Goal: Navigation & Orientation: Find specific page/section

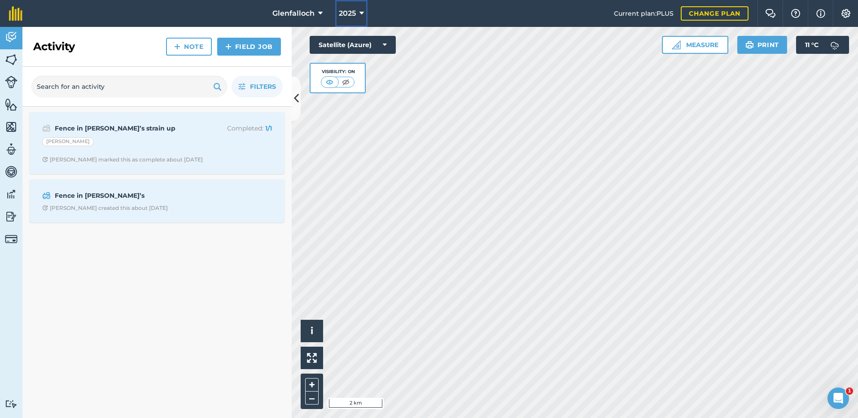
click at [361, 12] on icon at bounding box center [362, 13] width 4 height 11
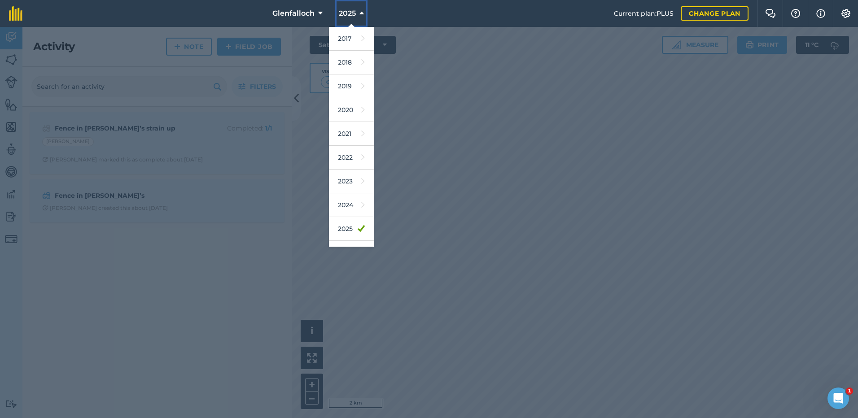
click at [347, 9] on span "2025" at bounding box center [347, 13] width 17 height 11
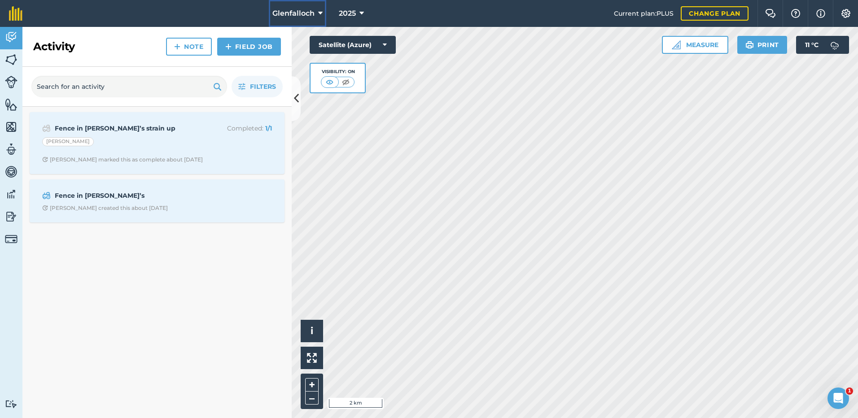
click at [316, 12] on button "Glenfalloch" at bounding box center [297, 13] width 57 height 27
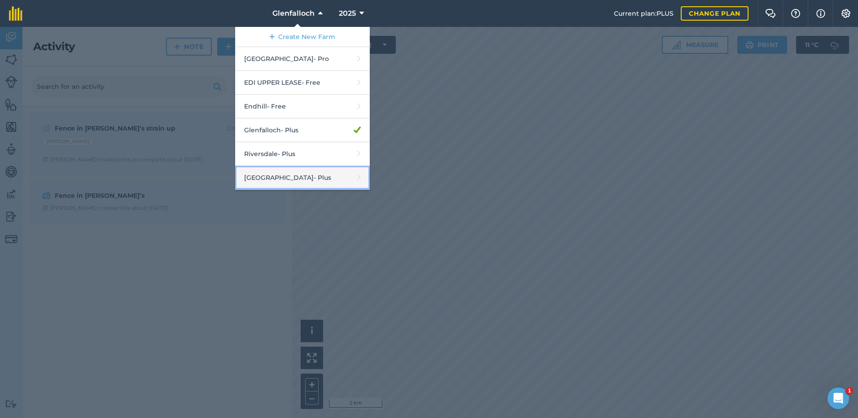
click at [259, 179] on link "Tarwin Springs - Plus" at bounding box center [302, 178] width 135 height 24
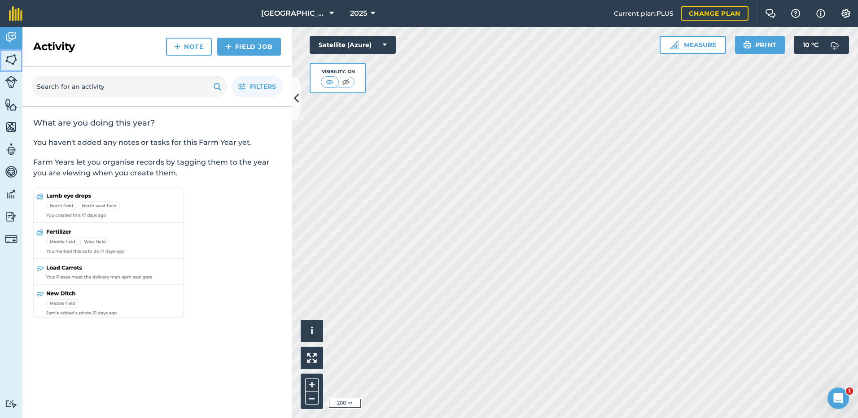
click at [9, 55] on img at bounding box center [11, 59] width 13 height 13
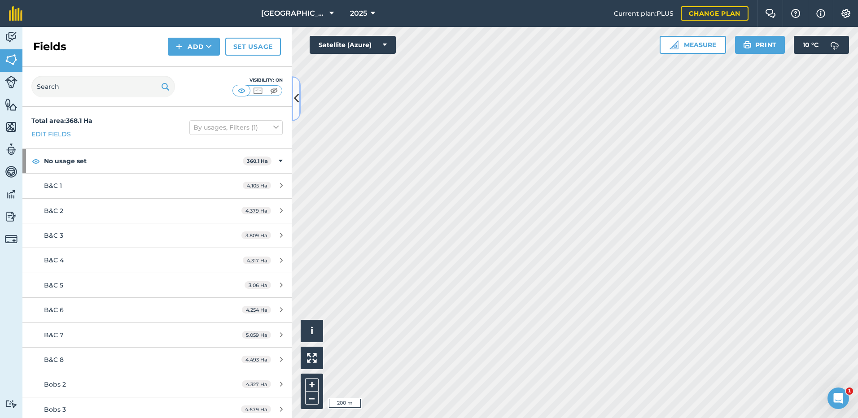
click at [295, 96] on icon at bounding box center [296, 99] width 5 height 16
